Goal: Check status: Check status

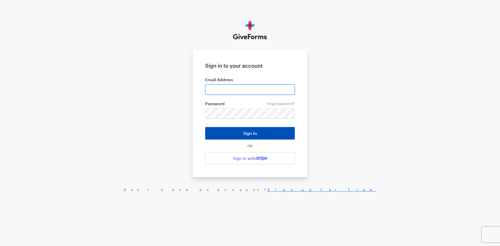
type input "jkerchaert@brightfocus.org"
click at [262, 130] on button "Sign In" at bounding box center [250, 133] width 90 height 13
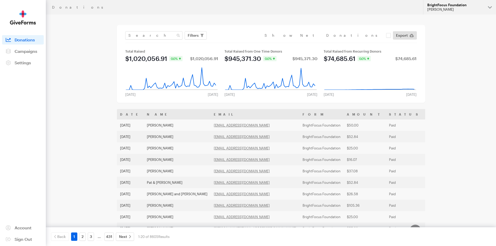
click at [461, 8] on div "[PERSON_NAME]" at bounding box center [455, 9] width 57 height 4
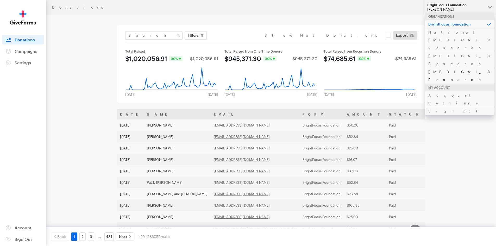
click at [448, 68] on link "[MEDICAL_DATA] Research" at bounding box center [459, 76] width 69 height 16
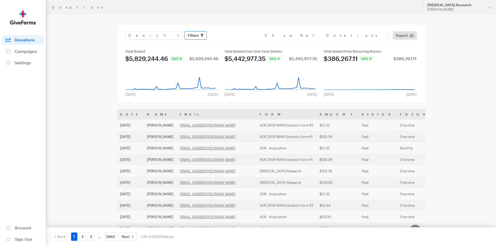
click at [200, 37] on button "Filters" at bounding box center [196, 35] width 22 height 8
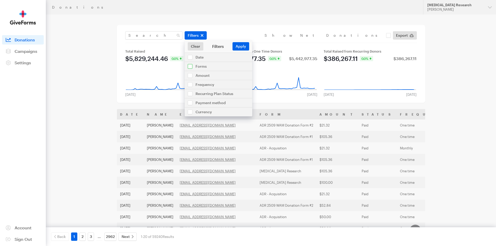
click at [202, 66] on input "checkbox" at bounding box center [219, 66] width 68 height 9
checkbox input "true"
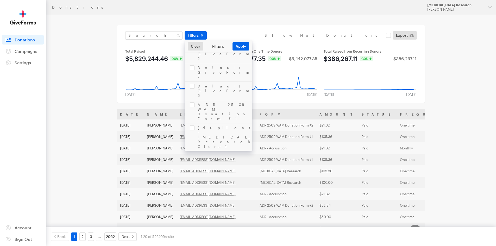
scroll to position [104, 0]
click at [191, 204] on input "checkbox" at bounding box center [219, 215] width 68 height 23
checkbox input "true"
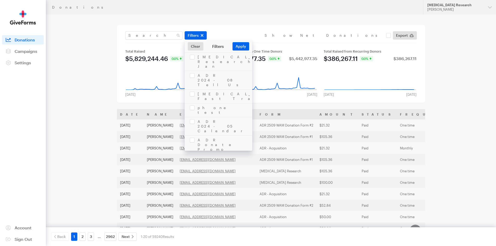
checkbox input "true"
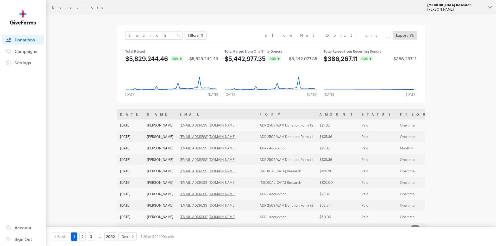
click at [456, 9] on div "[PERSON_NAME]" at bounding box center [455, 9] width 57 height 4
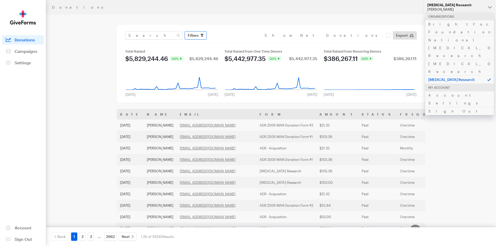
click at [195, 36] on span "Filters" at bounding box center [193, 35] width 11 height 6
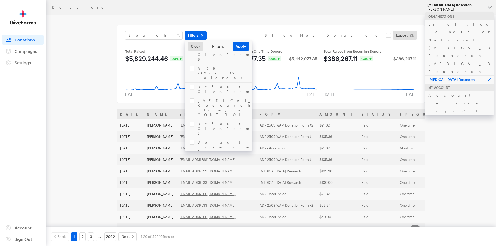
scroll to position [31, 0]
click at [193, 170] on input "checkbox" at bounding box center [219, 181] width 68 height 23
checkbox input "true"
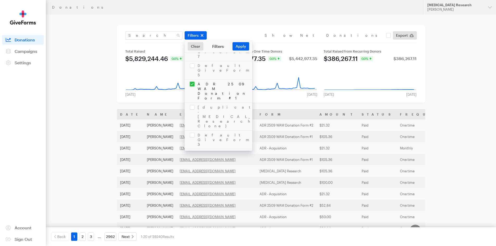
scroll to position [139, 0]
click at [240, 46] on button "Apply" at bounding box center [241, 46] width 17 height 8
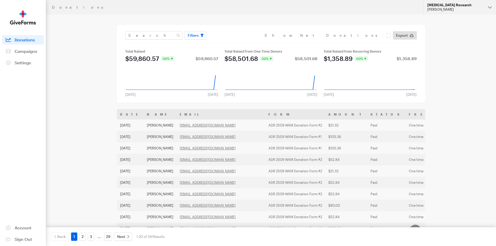
click at [455, 10] on div "[PERSON_NAME]" at bounding box center [455, 9] width 57 height 4
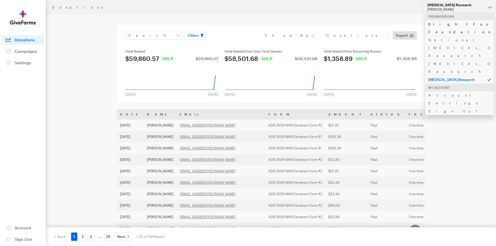
click at [450, 24] on link "BrightFocus Foundation" at bounding box center [459, 28] width 69 height 16
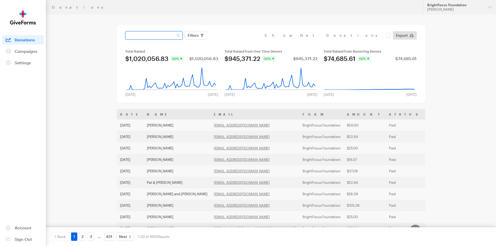
click at [152, 38] on input "text" at bounding box center [153, 35] width 57 height 8
type input "kevin"
click at [233, 42] on button "Apply" at bounding box center [241, 46] width 17 height 8
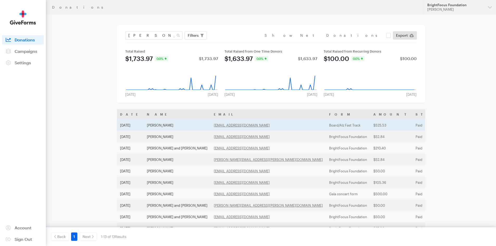
click at [159, 124] on td "[PERSON_NAME]" at bounding box center [177, 125] width 67 height 11
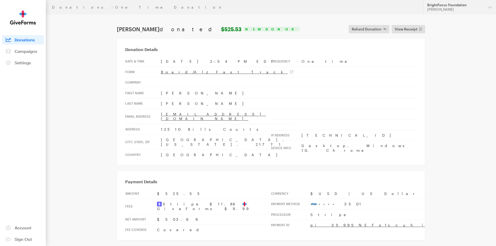
click at [23, 41] on span "Donations" at bounding box center [25, 39] width 20 height 5
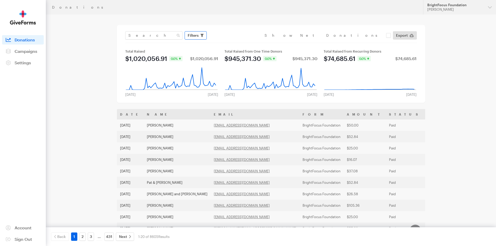
click at [198, 37] on span "Filters" at bounding box center [193, 35] width 11 height 6
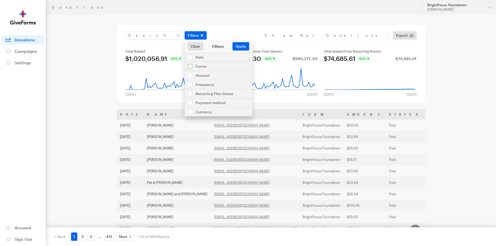
click at [203, 65] on input "checkbox" at bounding box center [219, 66] width 68 height 9
checkbox input "true"
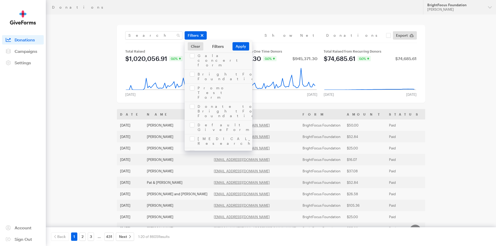
scroll to position [222, 0]
checkbox input "true"
click at [239, 46] on button "Apply" at bounding box center [241, 46] width 17 height 8
